Goal: Book appointment/travel/reservation

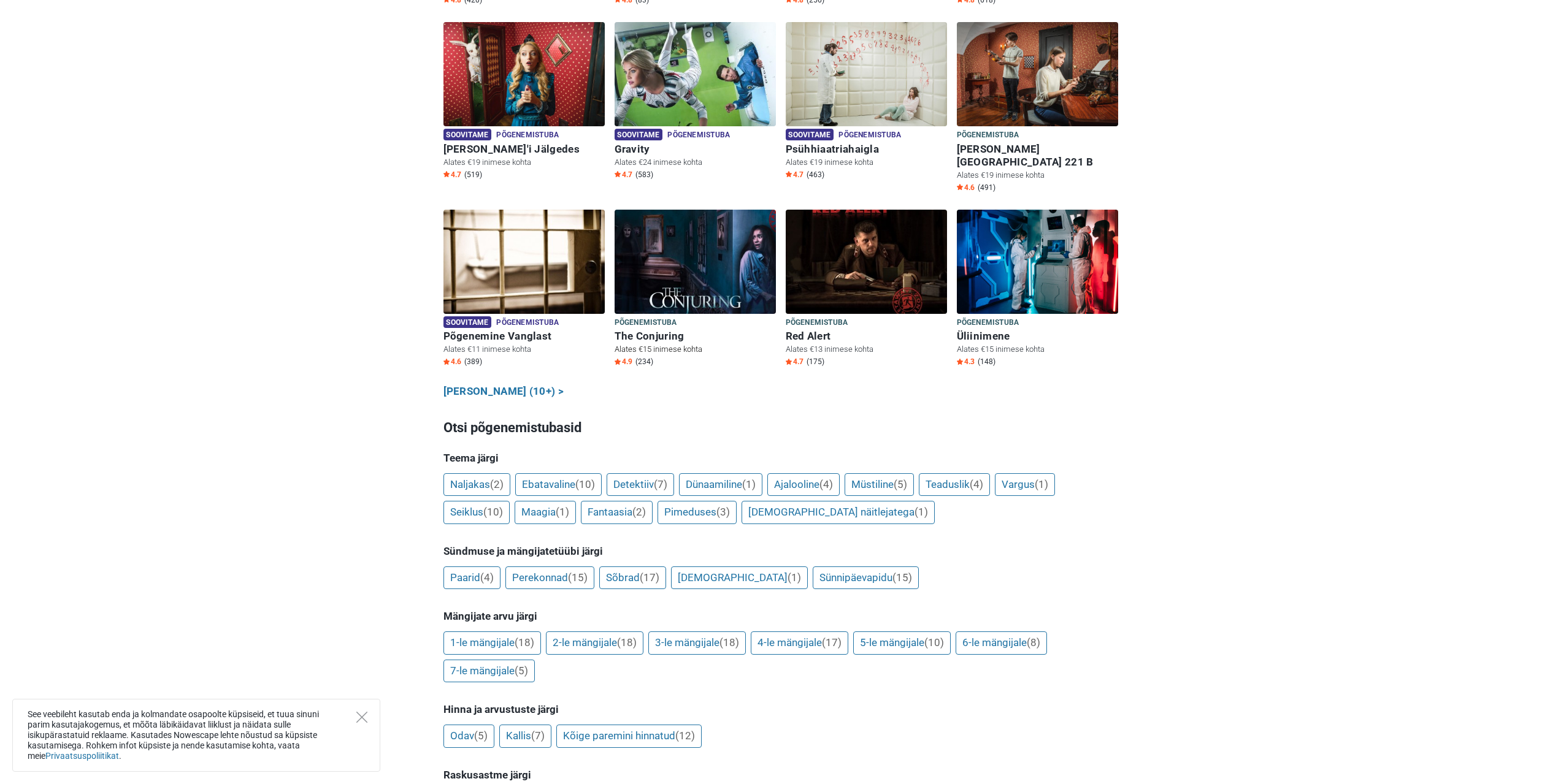
scroll to position [613, 0]
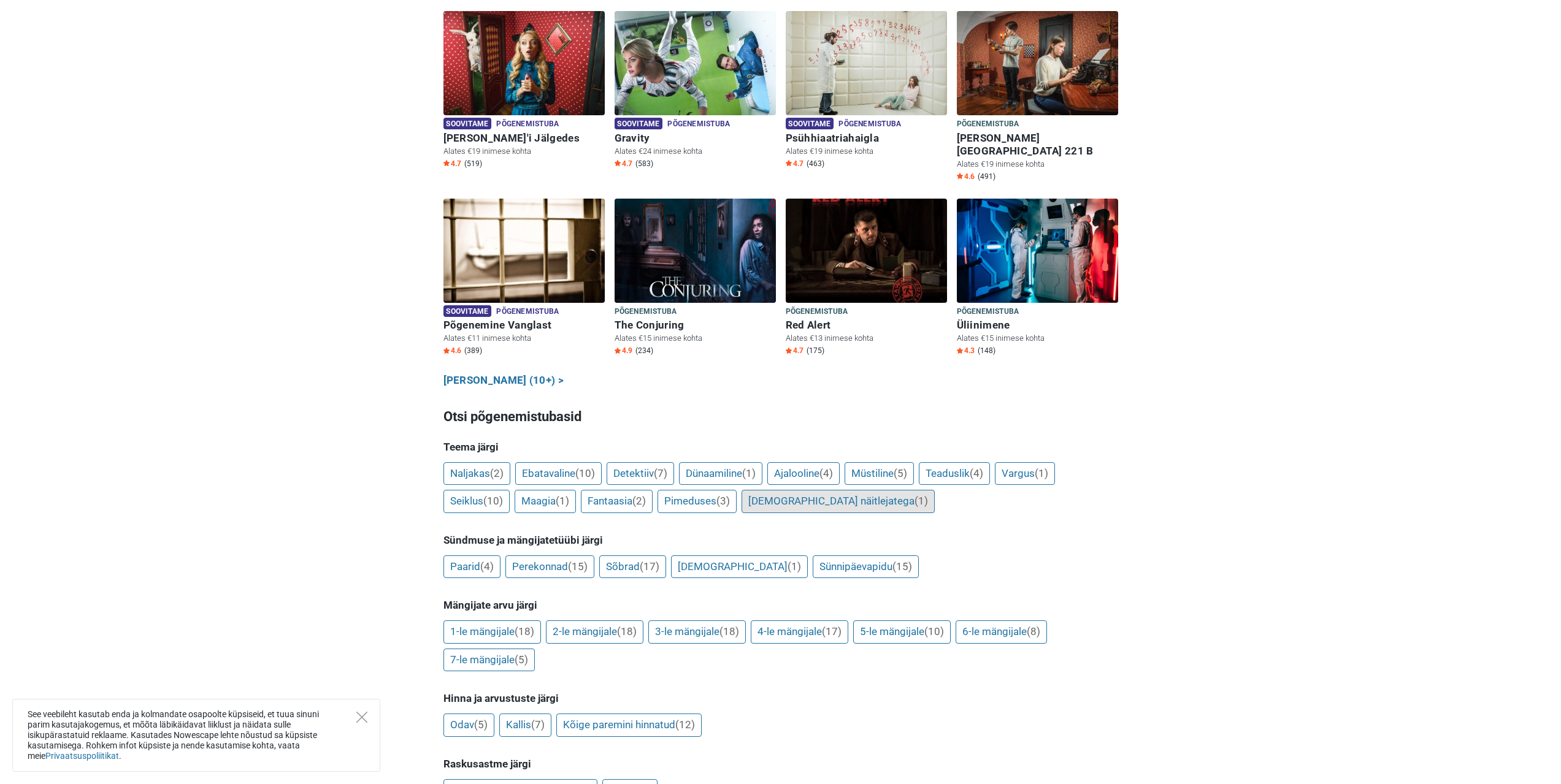
click at [826, 490] on link "Koos näitlejatega (1)" at bounding box center [838, 502] width 193 height 24
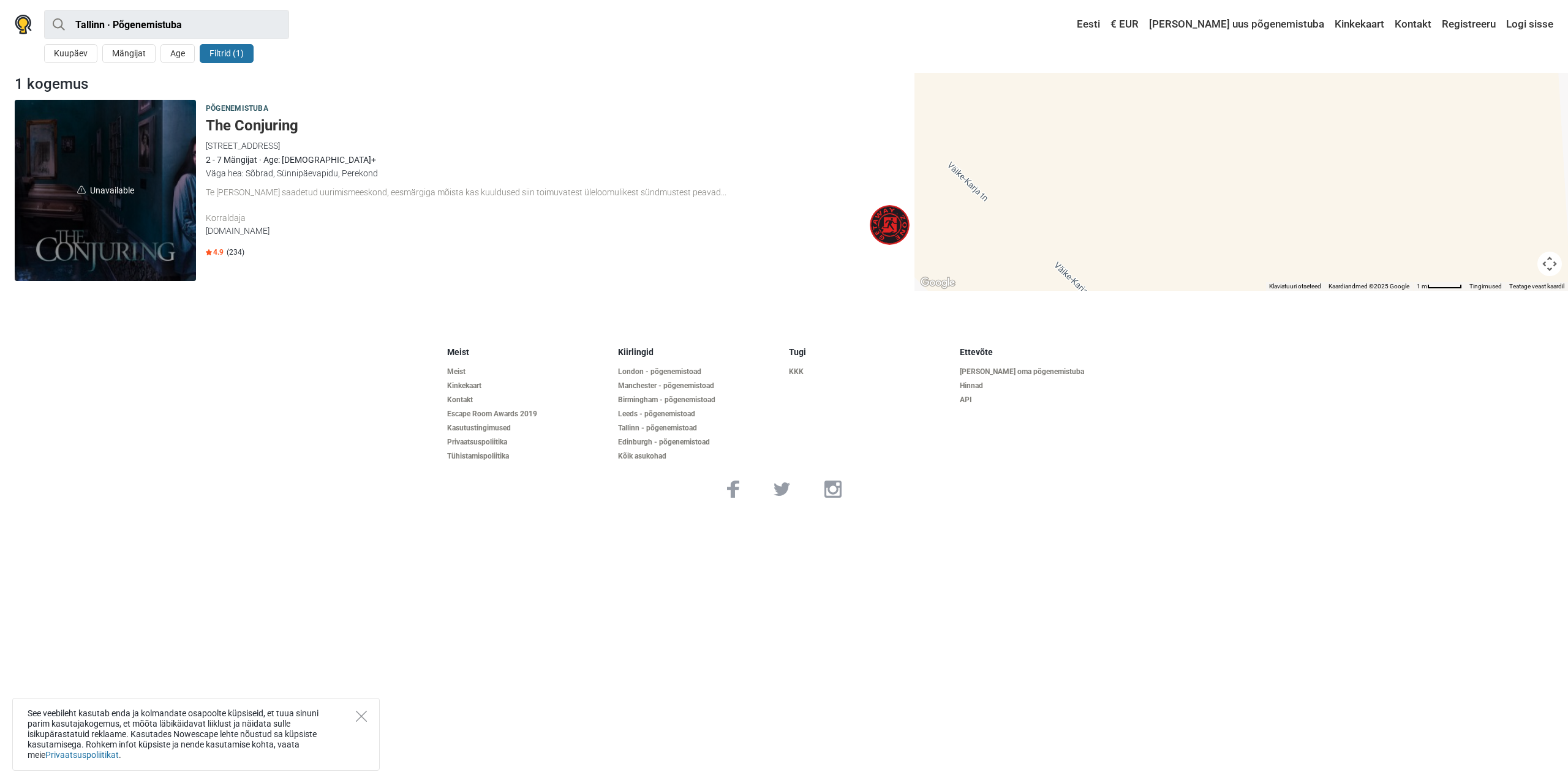
click at [251, 124] on h5 "The Conjuring" at bounding box center [557, 126] width 704 height 18
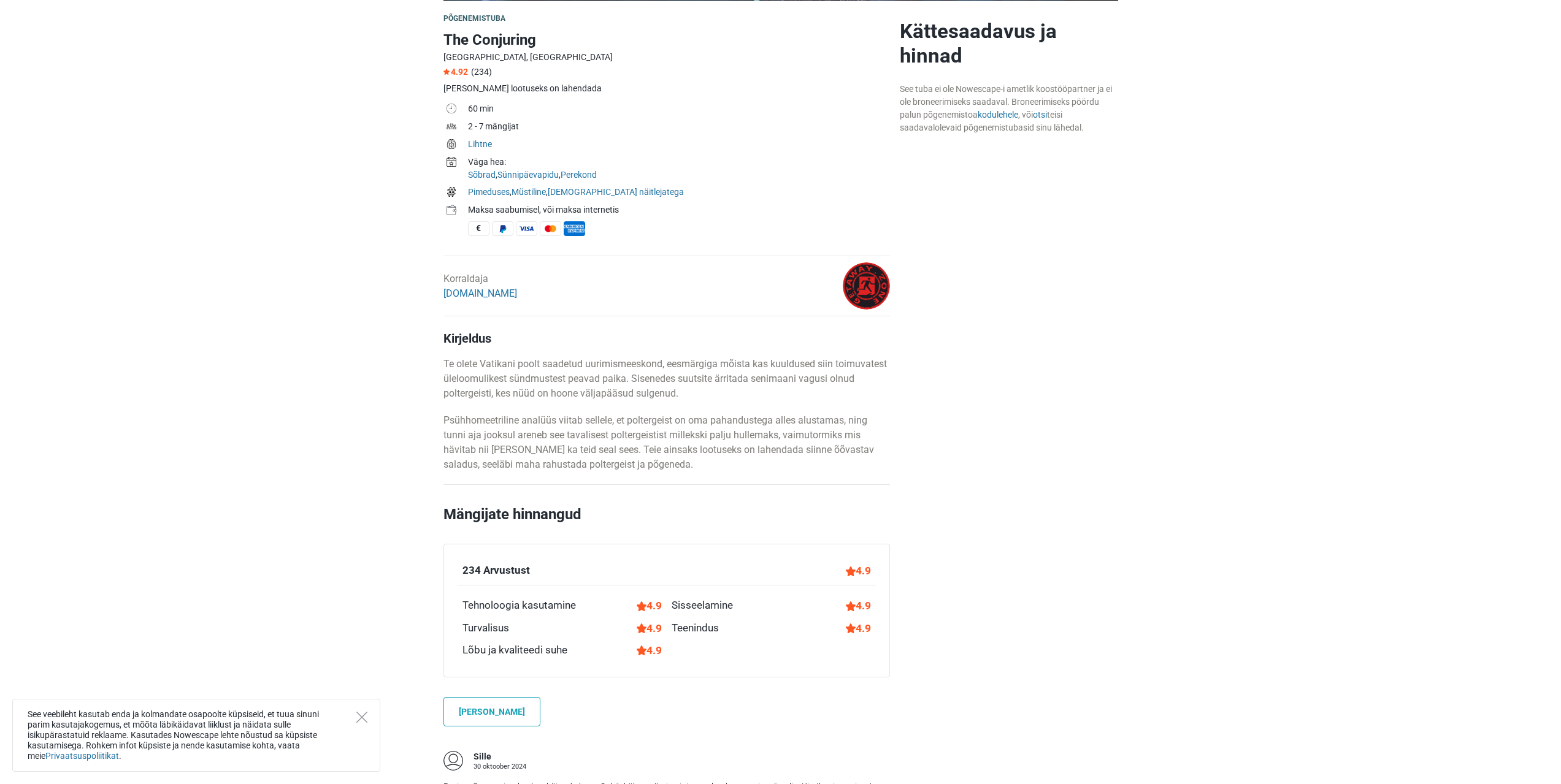
scroll to position [368, 0]
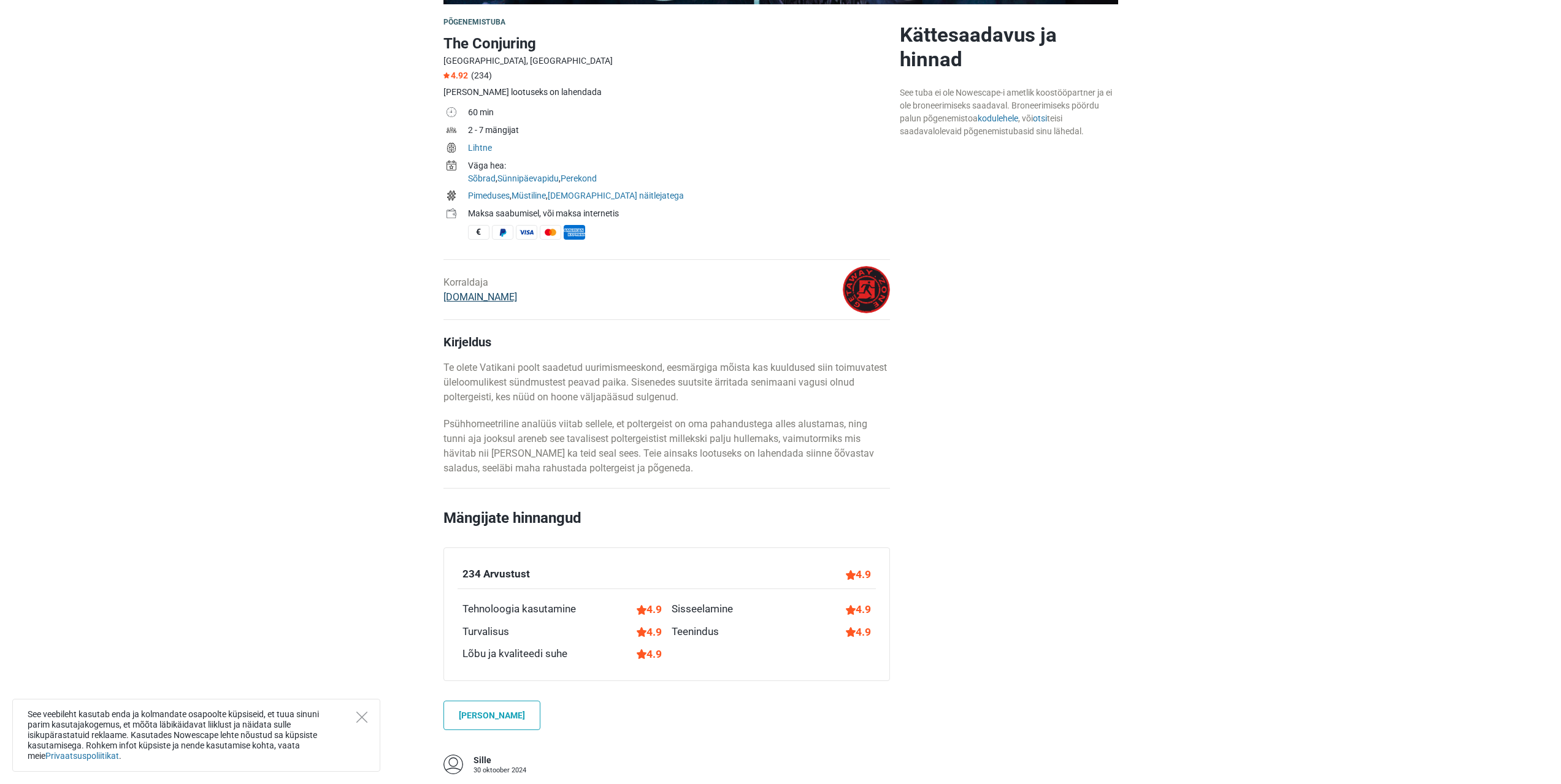
click at [494, 295] on link "[DOMAIN_NAME]" at bounding box center [480, 297] width 73 height 12
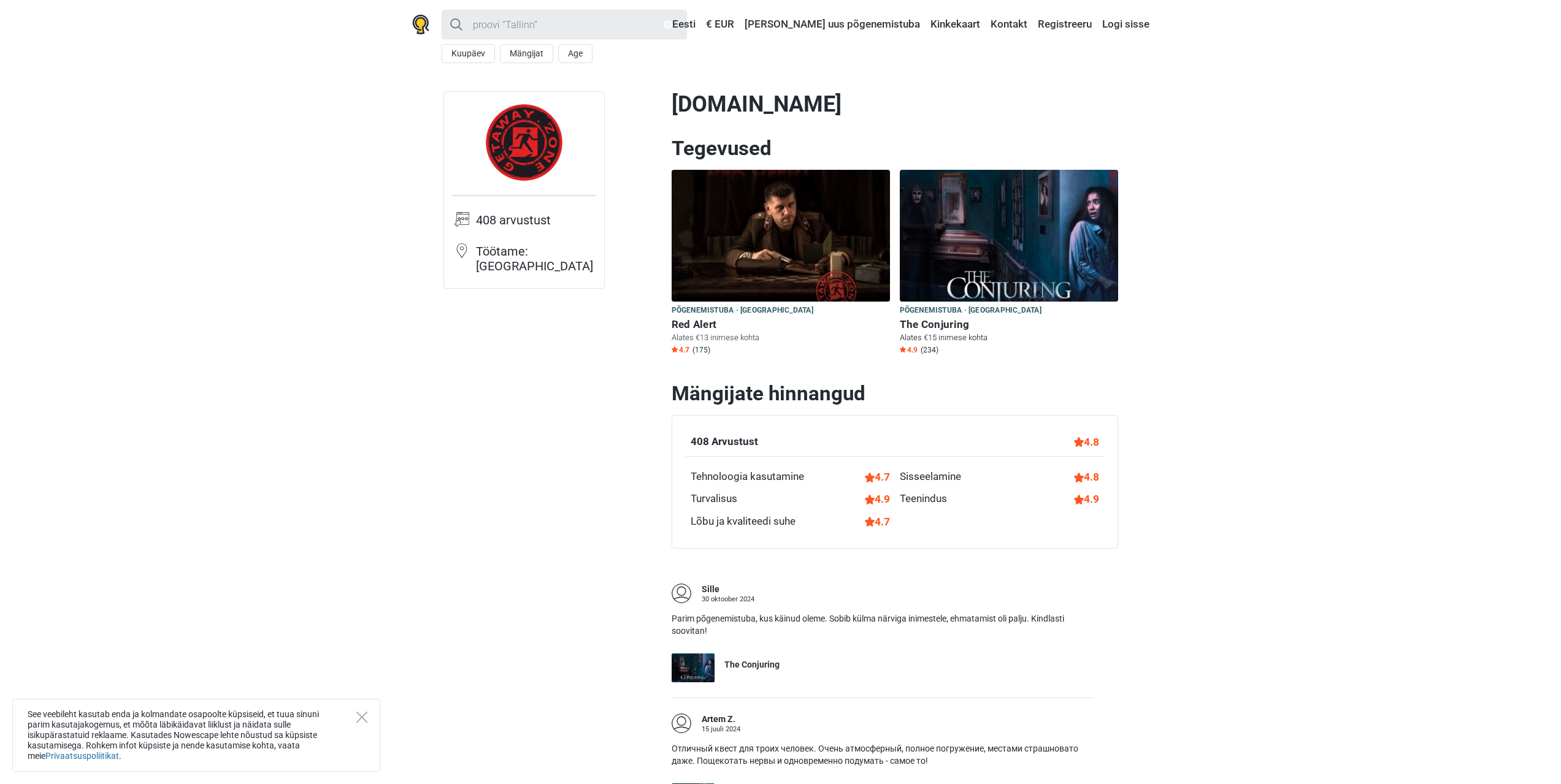
click at [924, 335] on p "Alates €15 inimese kohta" at bounding box center [1009, 338] width 219 height 11
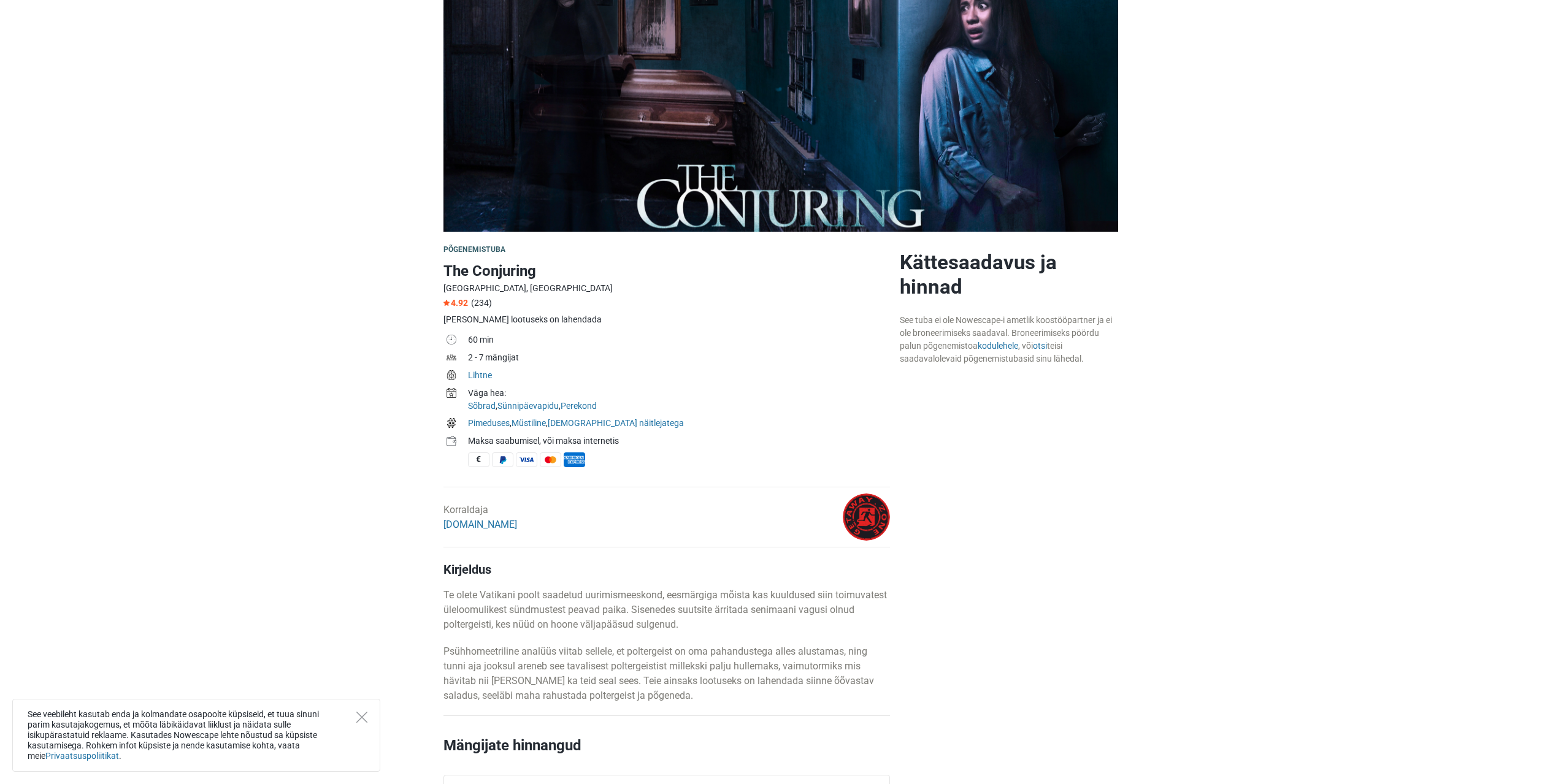
scroll to position [122, 0]
